Goal: Check status: Check status

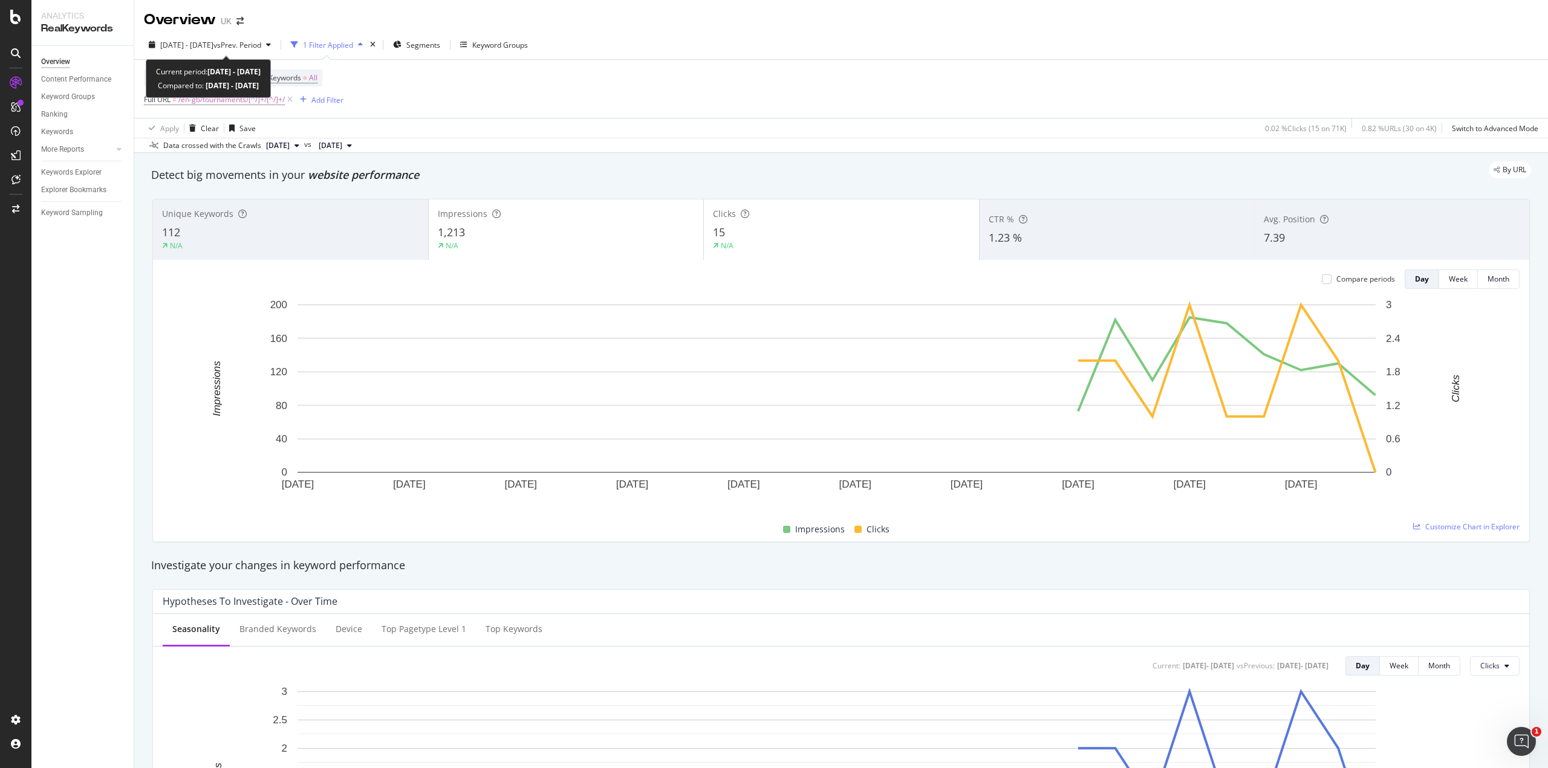
click at [213, 45] on span "[DATE] - [DATE]" at bounding box center [186, 45] width 53 height 10
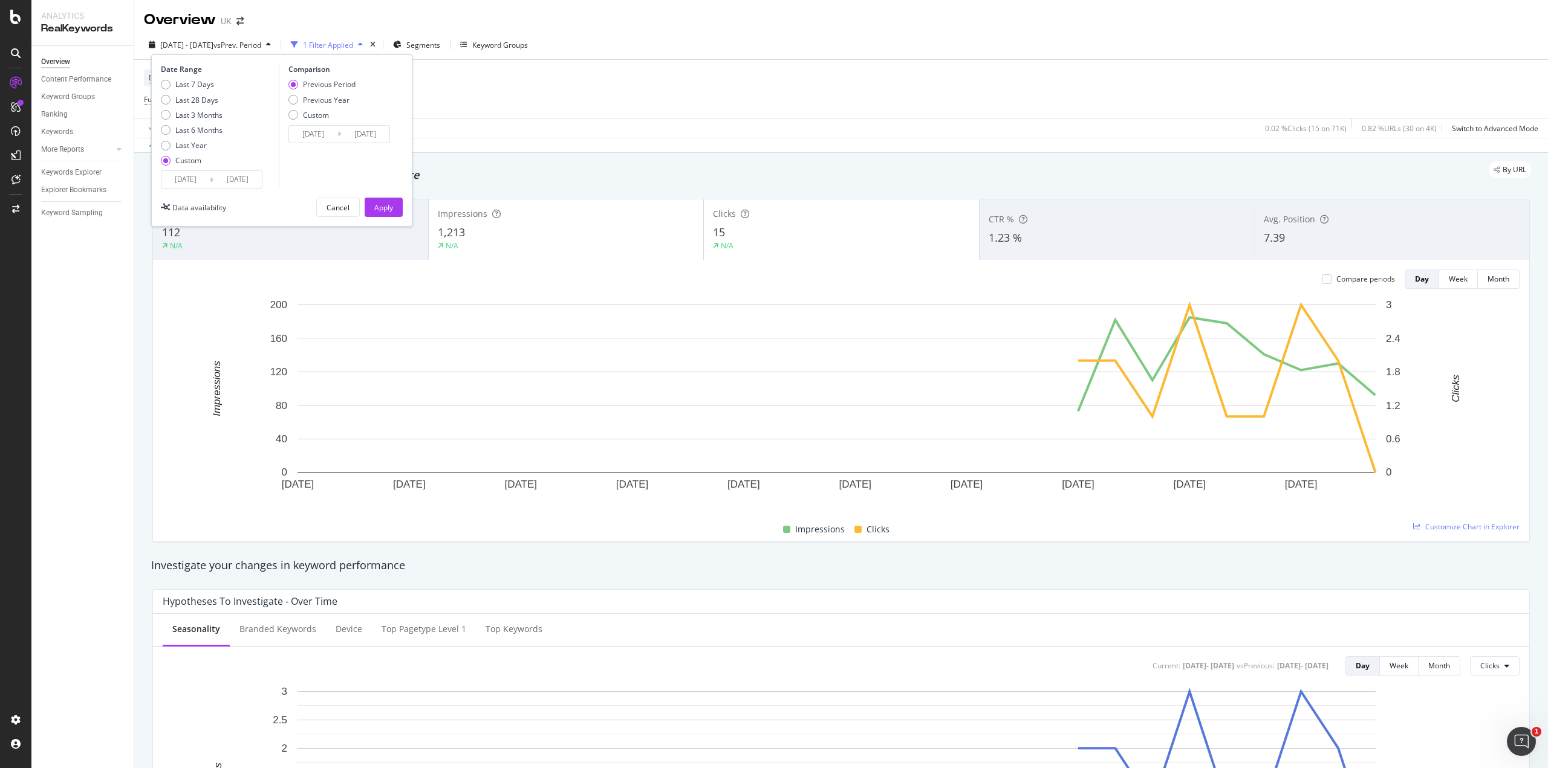
click at [237, 180] on input "[DATE]" at bounding box center [237, 179] width 48 height 17
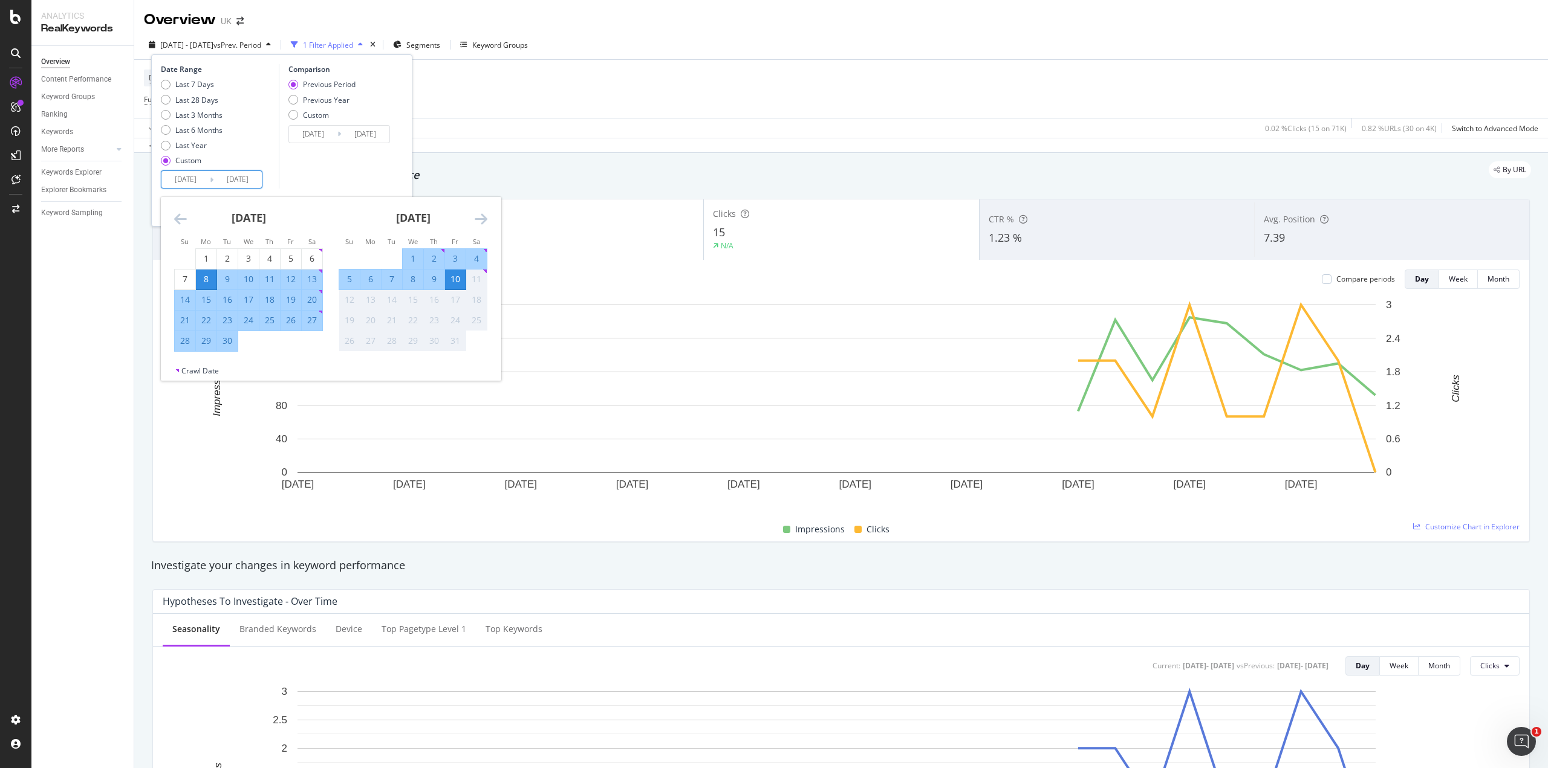
click at [481, 215] on icon "Move forward to switch to the next month." at bounding box center [481, 219] width 13 height 15
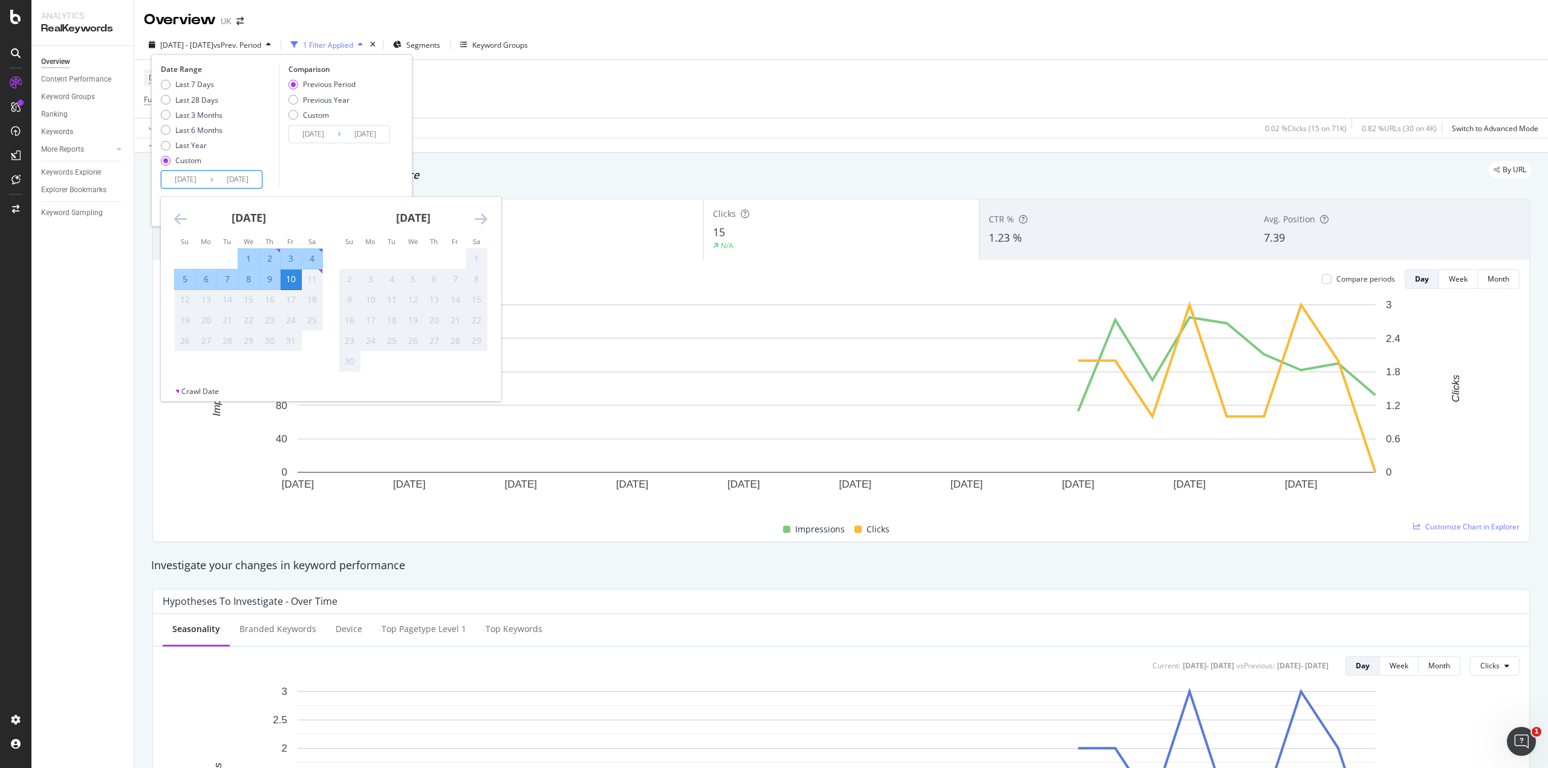
click at [304, 282] on div "11" at bounding box center [312, 279] width 21 height 12
click at [576, 183] on div "Detect big movements in your website performance" at bounding box center [841, 175] width 1392 height 28
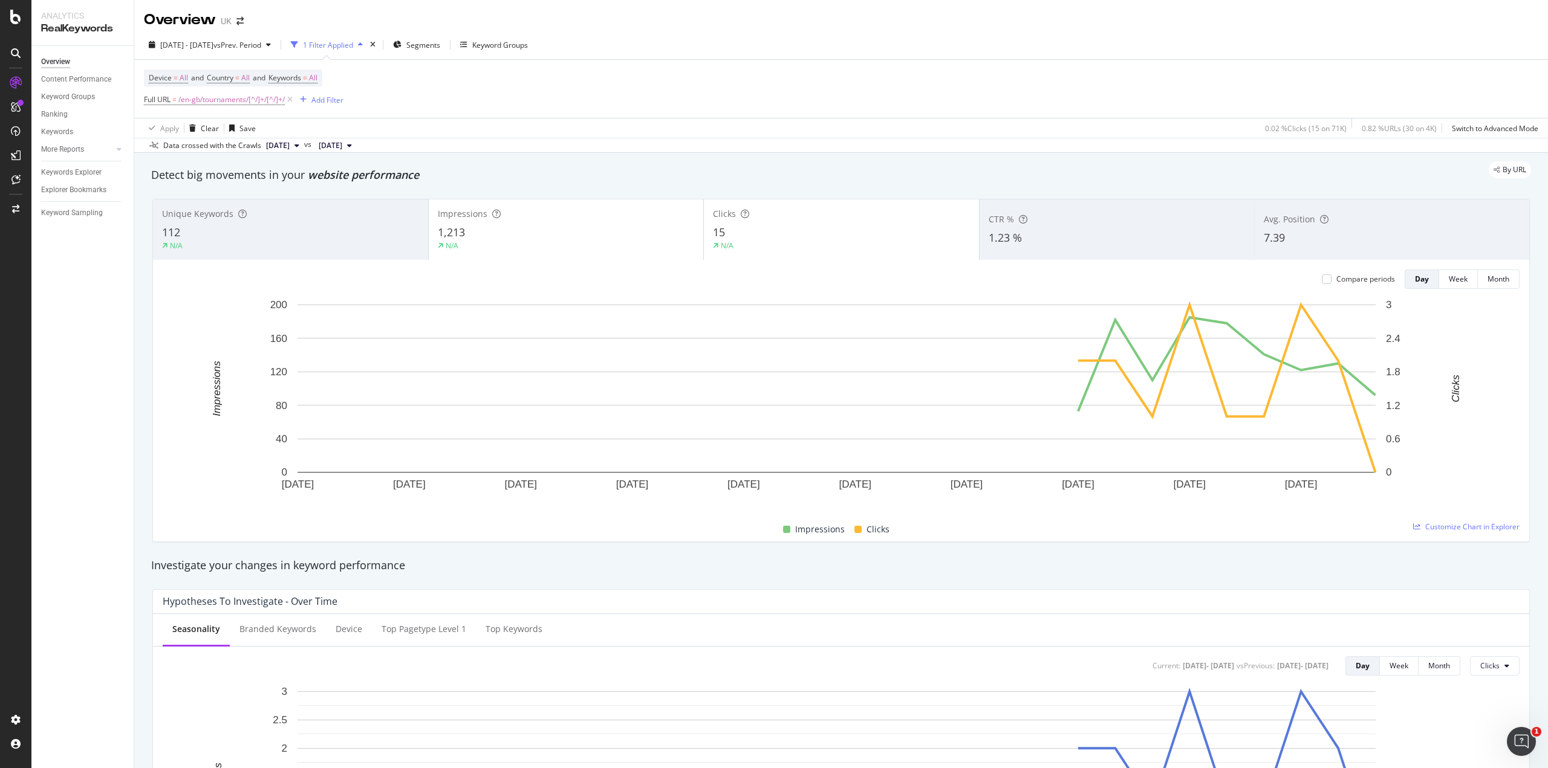
click at [368, 45] on div "button" at bounding box center [360, 44] width 15 height 7
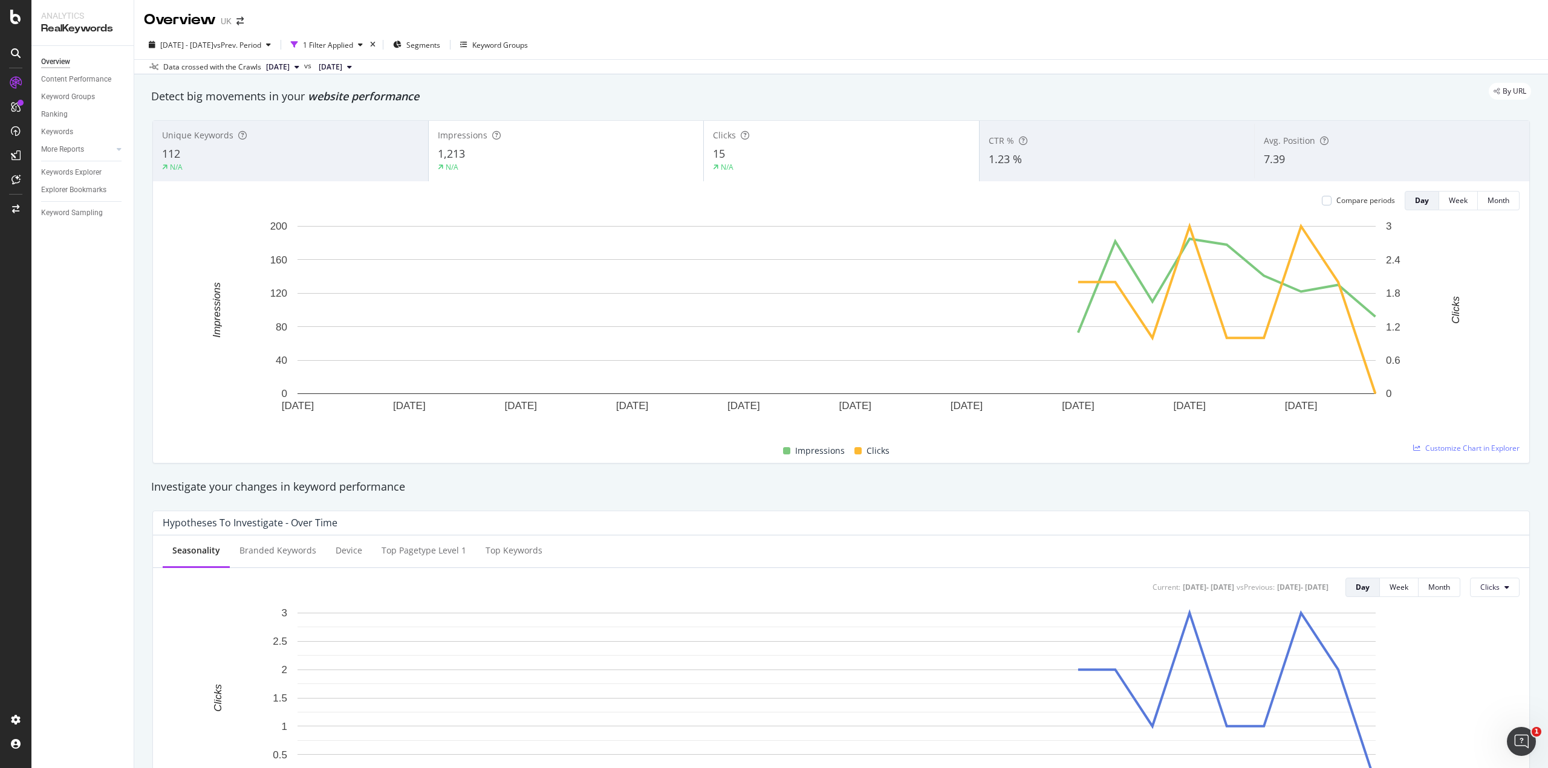
click at [368, 45] on div "button" at bounding box center [360, 44] width 15 height 7
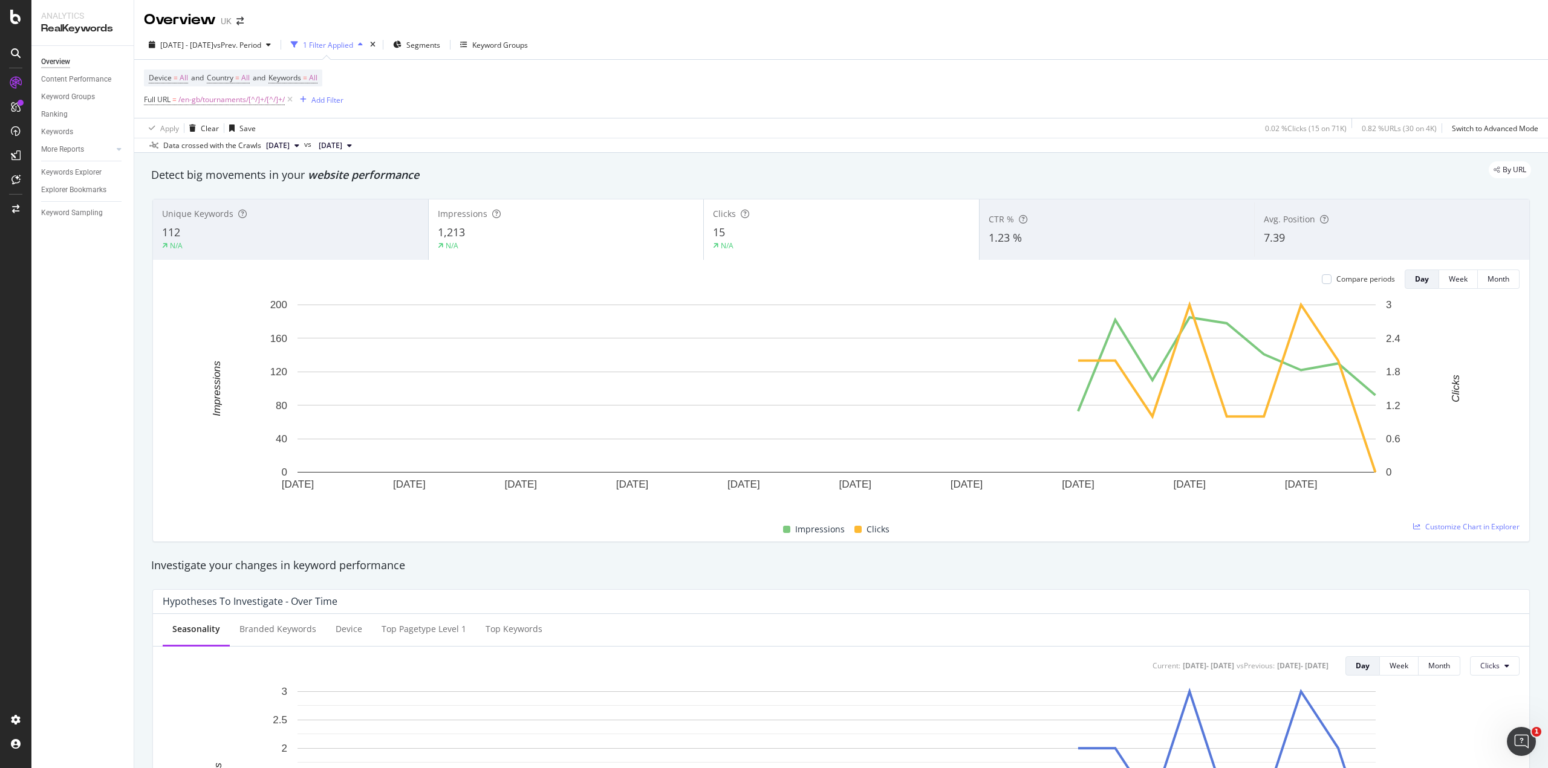
click at [290, 143] on span "[DATE]" at bounding box center [278, 145] width 24 height 11
click at [287, 189] on div "[DATE]" at bounding box center [297, 186] width 67 height 11
click at [213, 44] on span "[DATE] - [DATE]" at bounding box center [186, 45] width 53 height 10
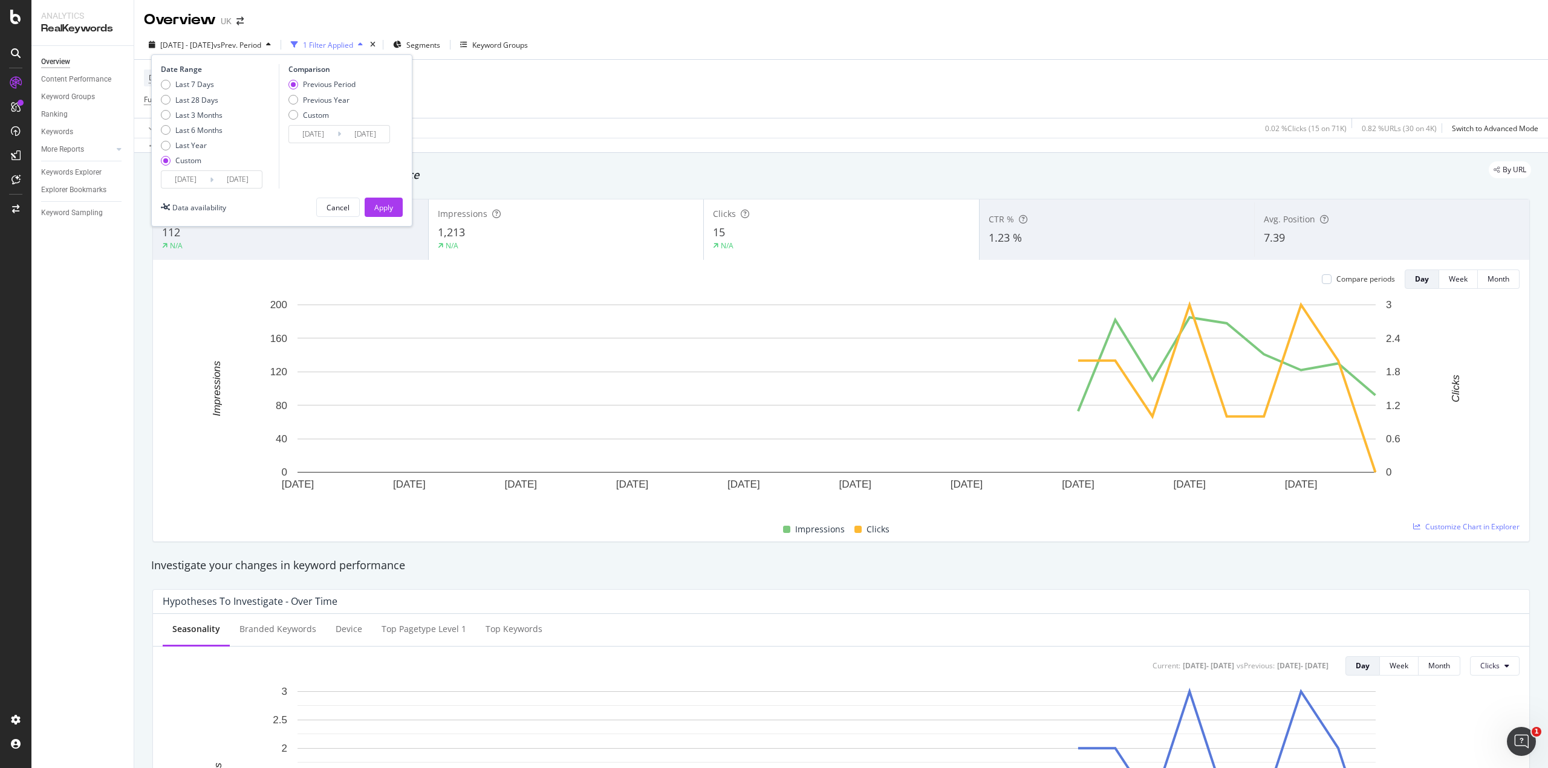
click at [188, 179] on input "[DATE]" at bounding box center [185, 179] width 48 height 17
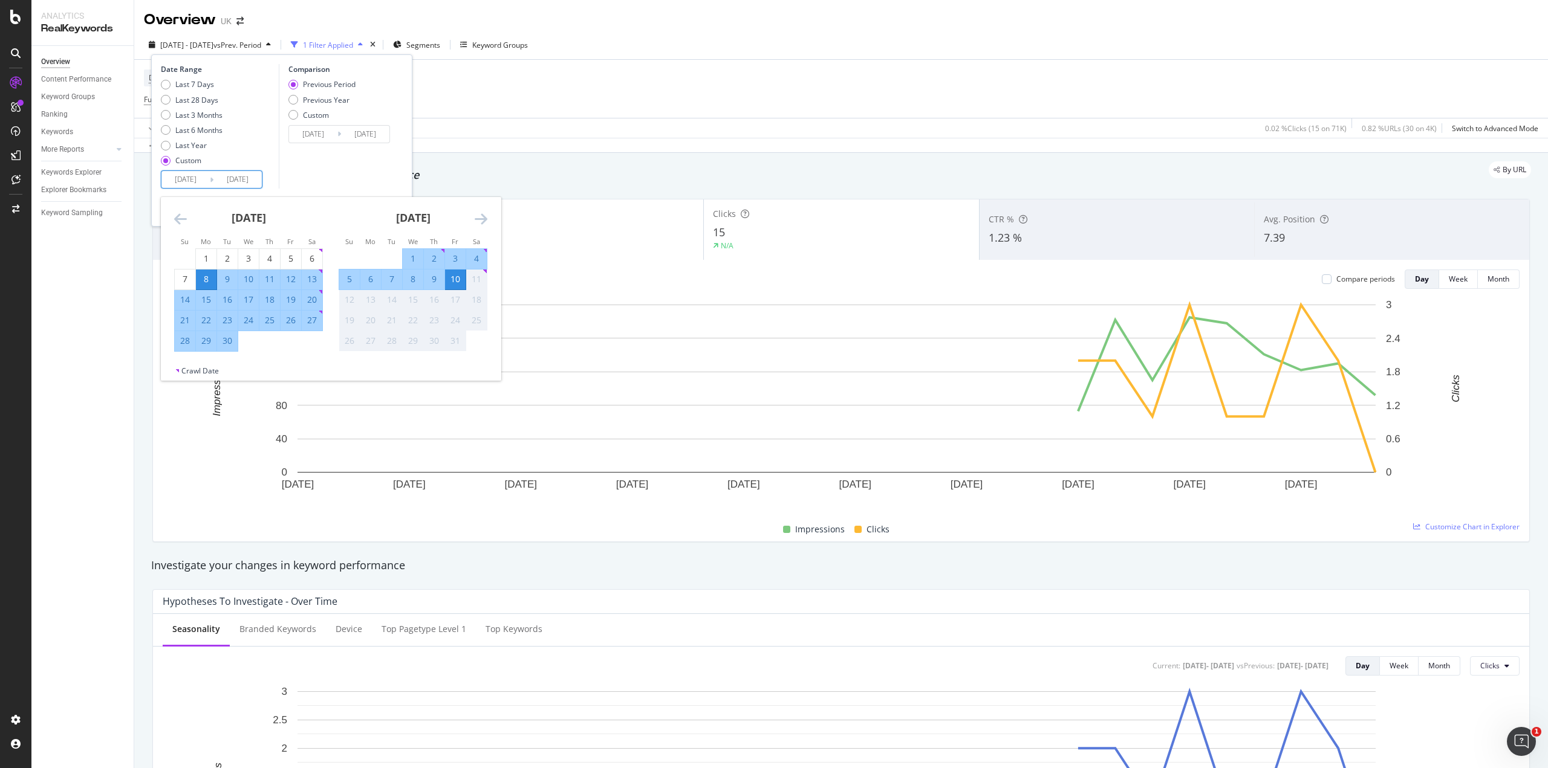
click at [481, 279] on div "11" at bounding box center [476, 279] width 21 height 12
click at [482, 221] on icon "Move forward to switch to the next month." at bounding box center [481, 219] width 13 height 15
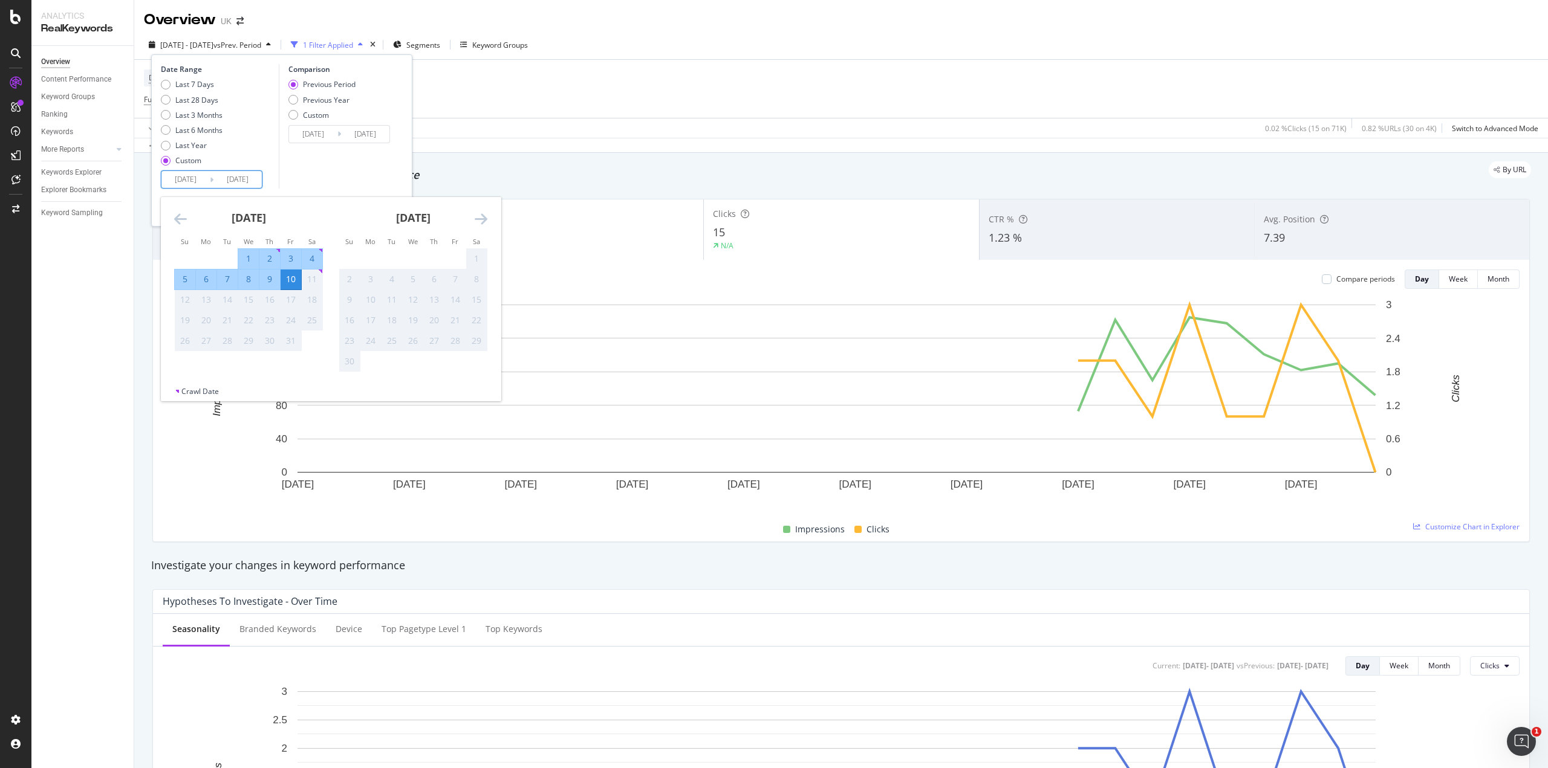
click at [317, 271] on div "11" at bounding box center [312, 280] width 21 height 20
click at [318, 277] on div "11" at bounding box center [312, 279] width 21 height 12
click at [178, 215] on icon "Move backward to switch to the previous month." at bounding box center [180, 219] width 13 height 15
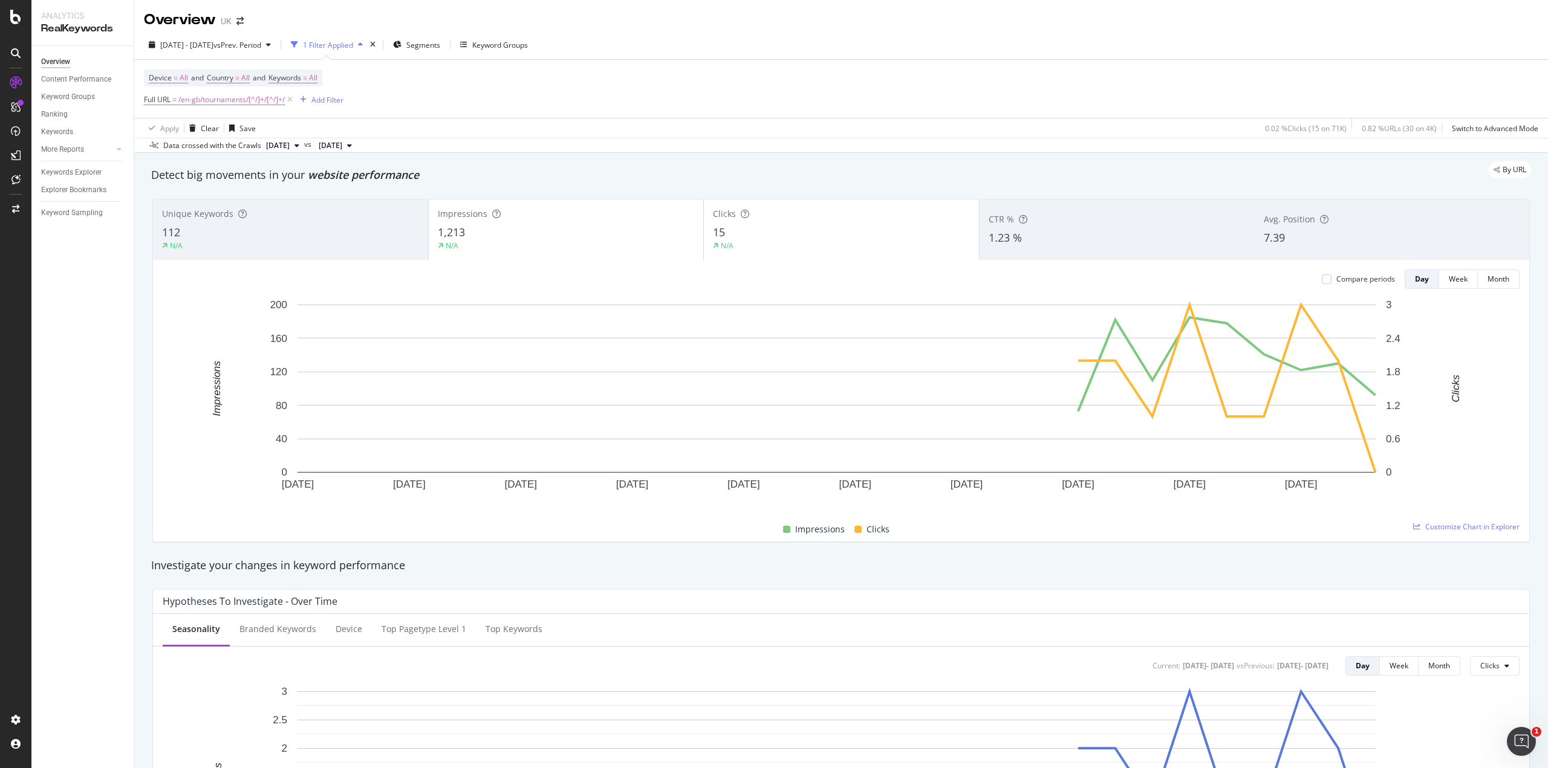
click at [850, 174] on div "By URL" at bounding box center [835, 169] width 1392 height 17
click at [129, 276] on div "Overview Content Performance Keyword Groups Ranking Keywords More Reports Count…" at bounding box center [82, 407] width 102 height 723
